Goal: Navigation & Orientation: Find specific page/section

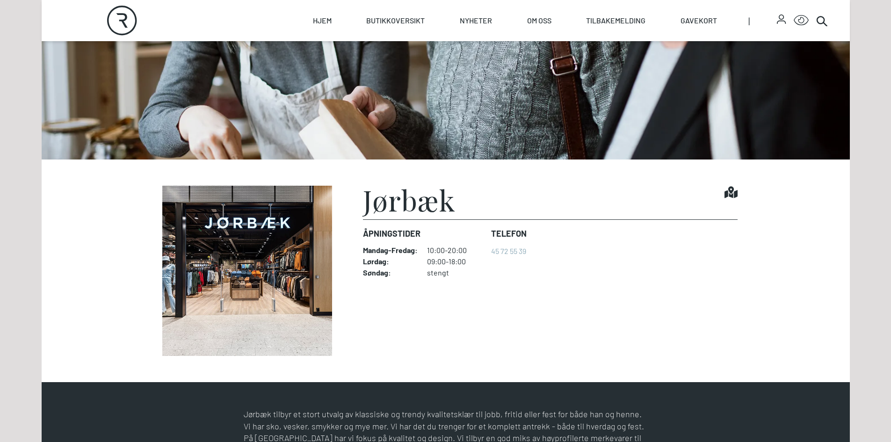
click at [269, 233] on img at bounding box center [247, 271] width 187 height 170
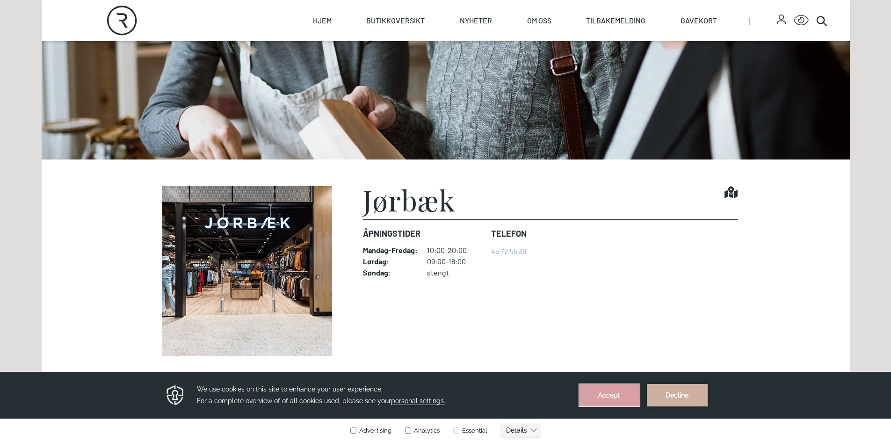
click at [590, 399] on button "Accept" at bounding box center [609, 395] width 61 height 22
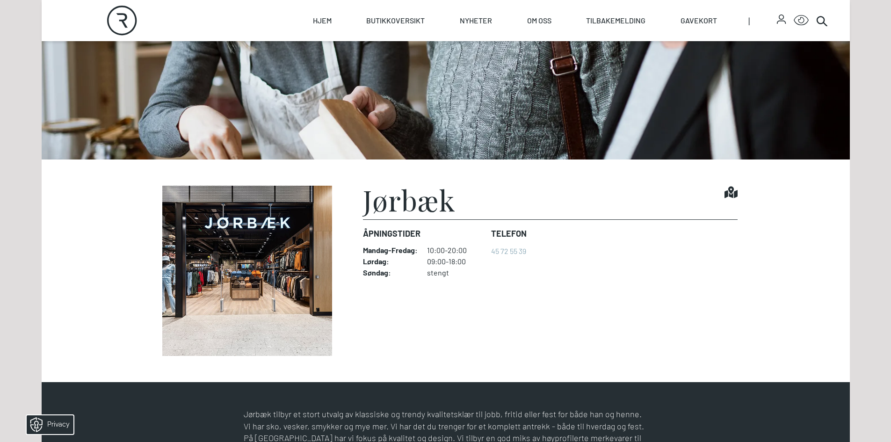
drag, startPoint x: 408, startPoint y: 181, endPoint x: 366, endPoint y: 165, distance: 44.9
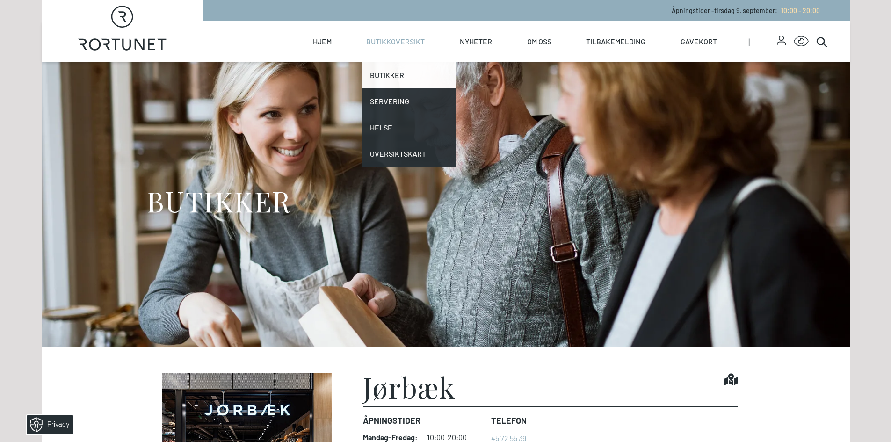
click at [423, 71] on link "Butikker" at bounding box center [409, 75] width 94 height 26
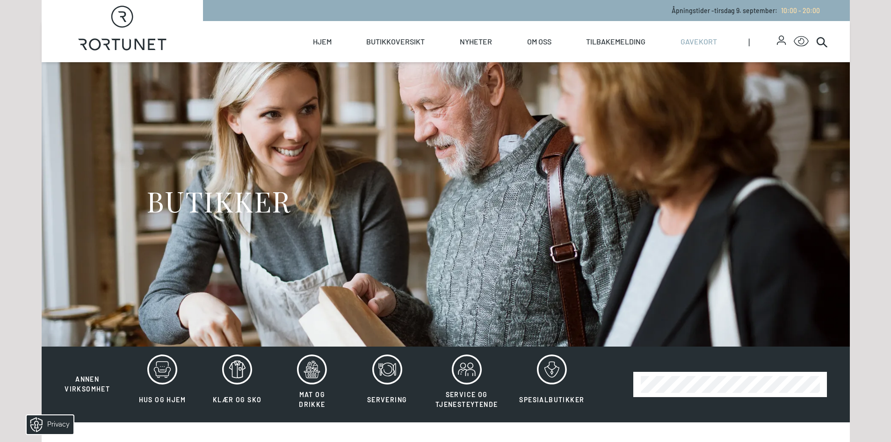
click at [691, 42] on link "Gavekort" at bounding box center [698, 41] width 36 height 41
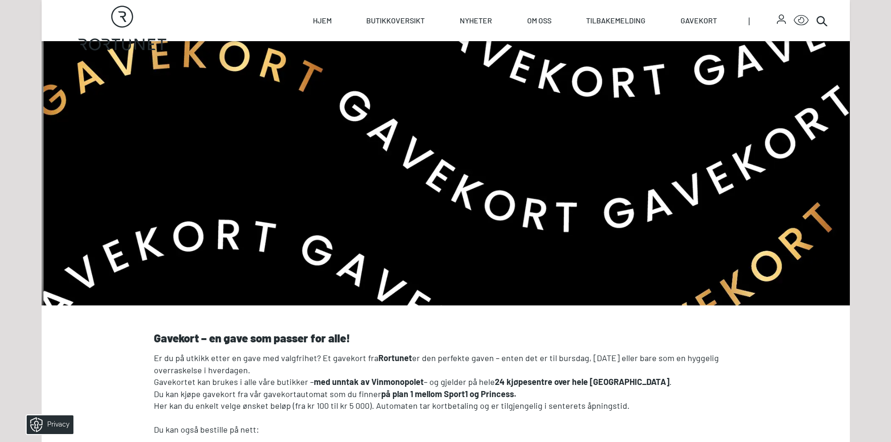
scroll to position [281, 0]
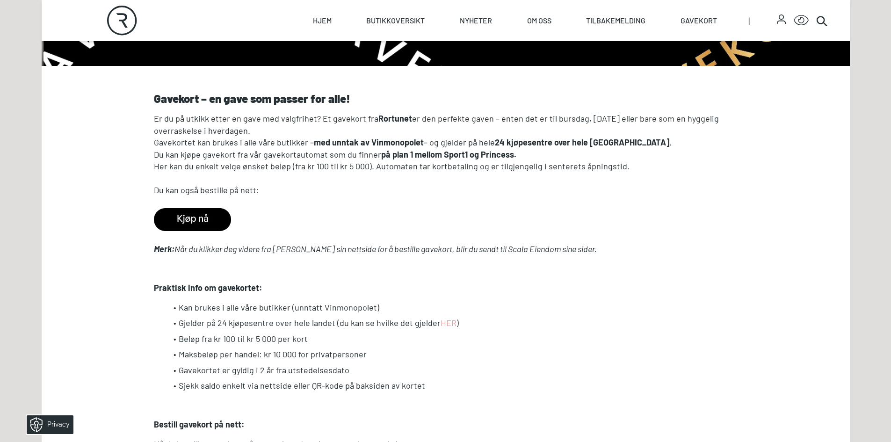
click at [212, 202] on p at bounding box center [446, 202] width 584 height 12
click at [205, 218] on img at bounding box center [192, 219] width 77 height 23
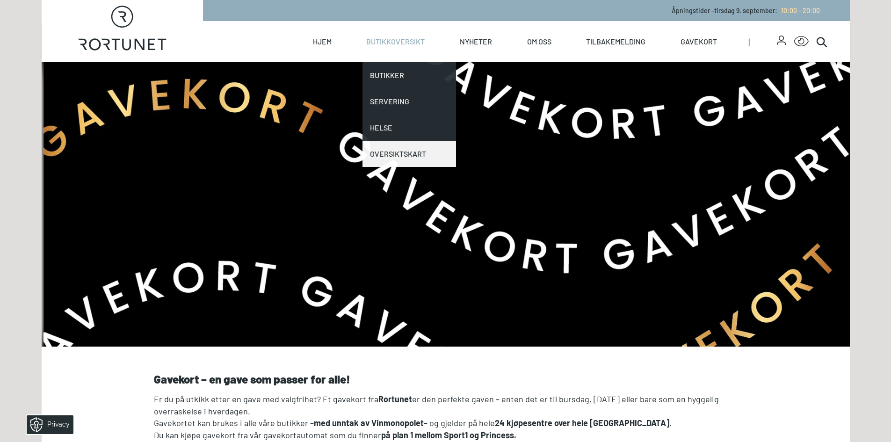
click at [393, 152] on link "Oversiktskart" at bounding box center [409, 154] width 94 height 26
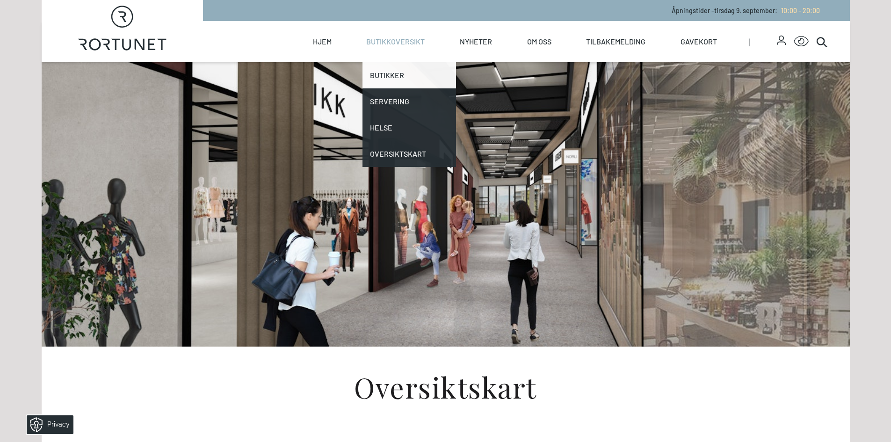
click at [409, 70] on link "Butikker" at bounding box center [409, 75] width 94 height 26
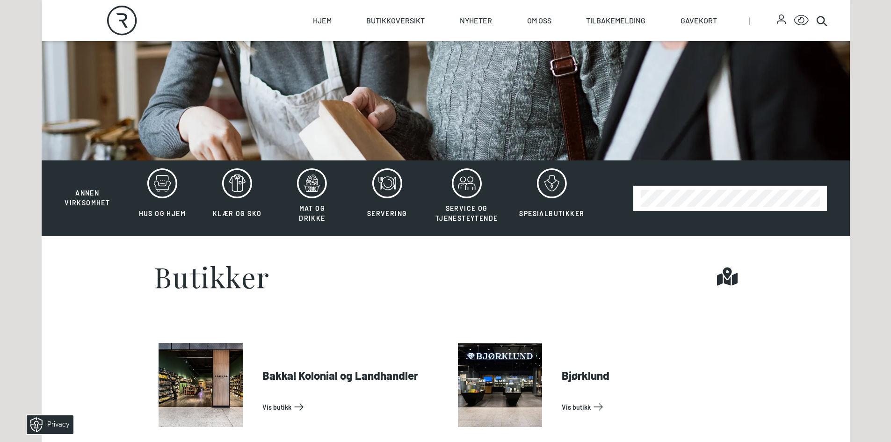
scroll to position [187, 0]
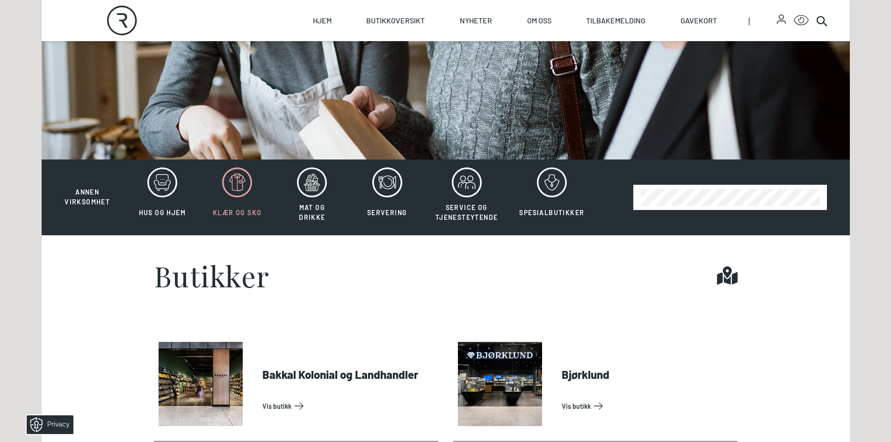
click at [252, 179] on div at bounding box center [237, 182] width 49 height 30
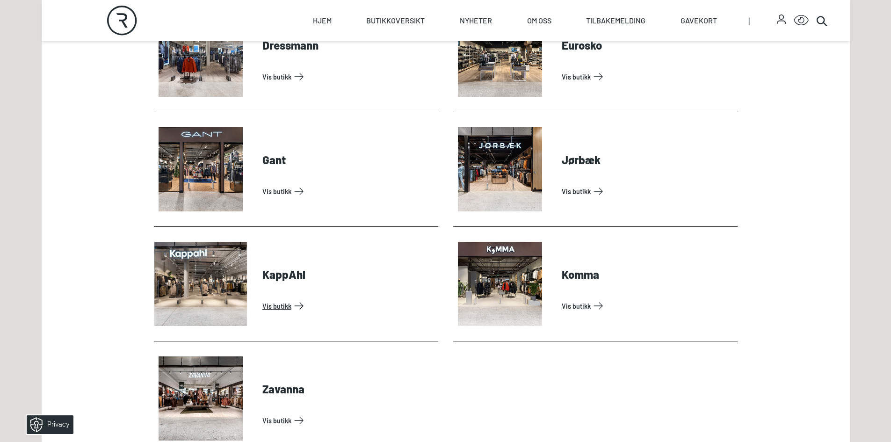
scroll to position [655, 0]
